Goal: Task Accomplishment & Management: Use online tool/utility

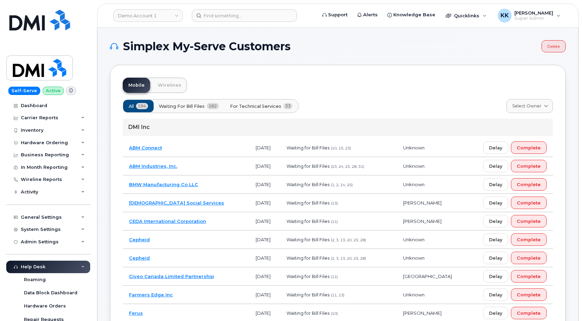
click at [262, 104] on span "For Technical Services" at bounding box center [255, 106] width 51 height 7
click at [220, 179] on td "BMW Manufacturing Co LLC" at bounding box center [186, 184] width 127 height 18
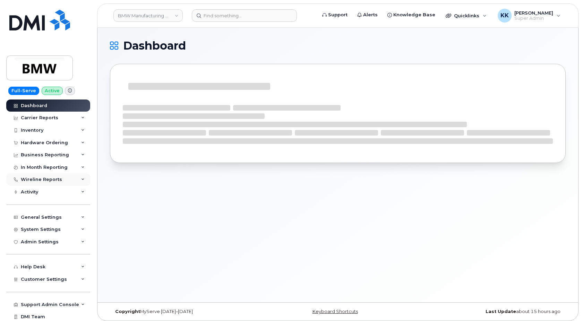
click at [35, 179] on div "Wireline Reports" at bounding box center [41, 180] width 41 height 6
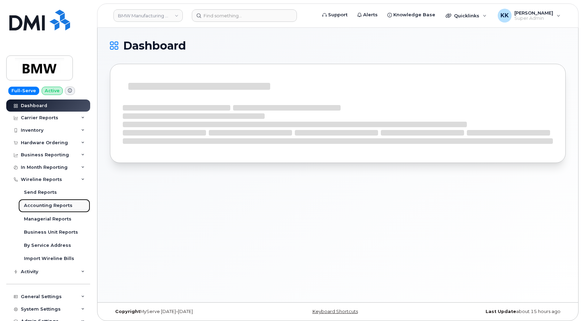
click at [45, 206] on div "Accounting Reports" at bounding box center [48, 205] width 49 height 6
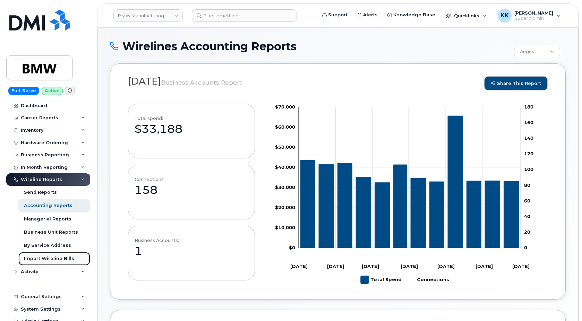
click at [50, 257] on div "Import Wireline Bills" at bounding box center [49, 259] width 50 height 6
